Goal: Check status: Check status

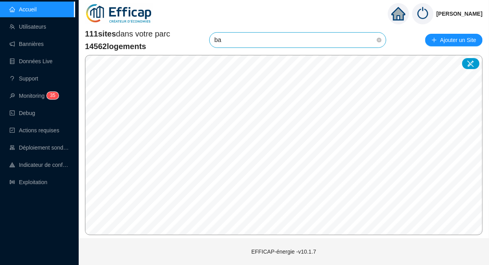
type input "ban"
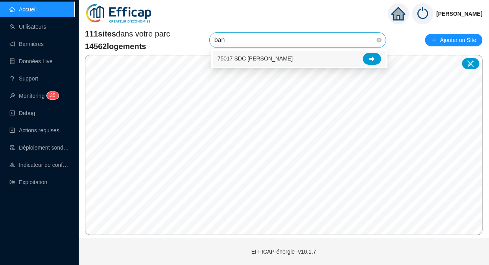
click at [370, 62] on div at bounding box center [372, 59] width 18 height 12
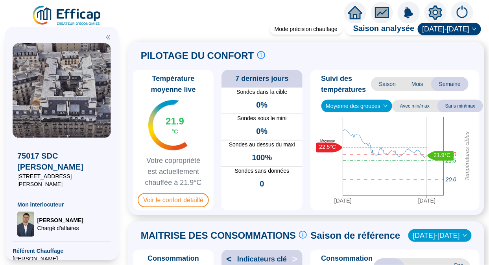
click at [162, 208] on span "Voir le confort détaillé" at bounding box center [173, 200] width 71 height 14
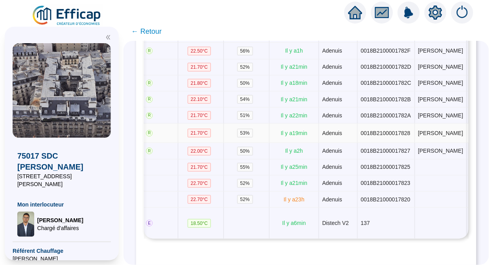
scroll to position [0, 32]
